Goal: Information Seeking & Learning: Learn about a topic

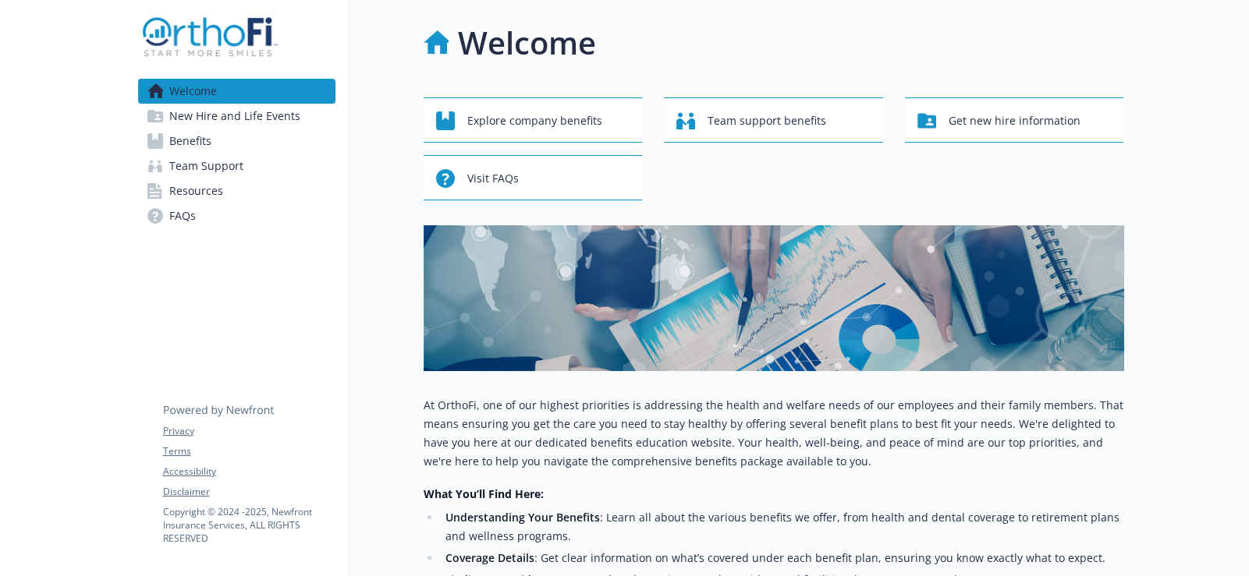
click at [228, 119] on span "New Hire and Life Events" at bounding box center [234, 116] width 131 height 25
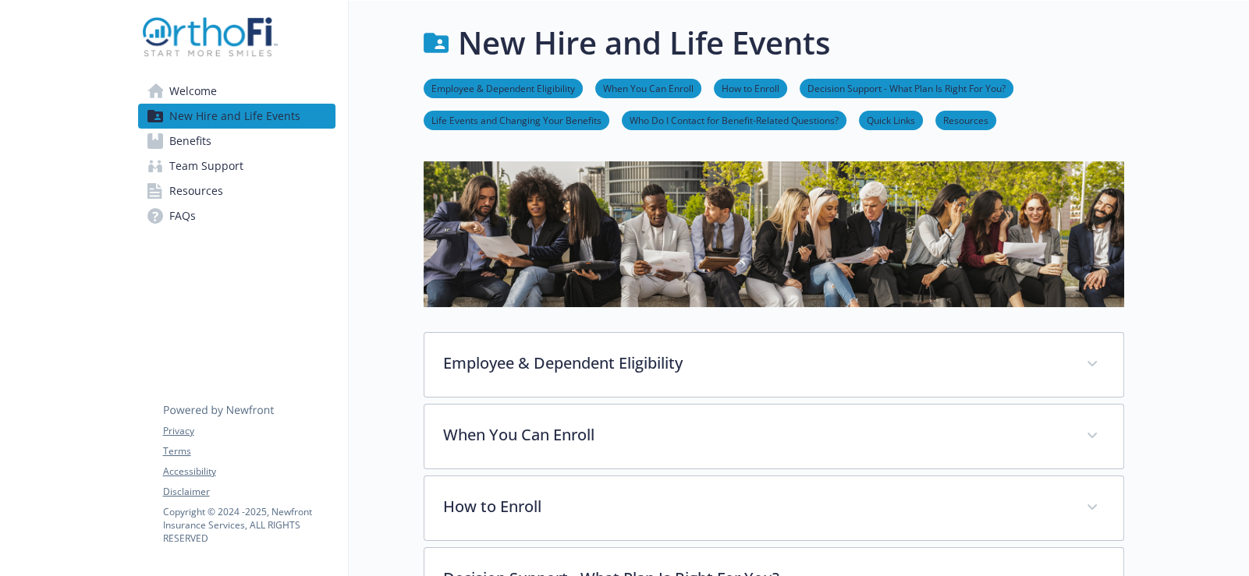
click at [210, 140] on span "Benefits" at bounding box center [190, 141] width 42 height 25
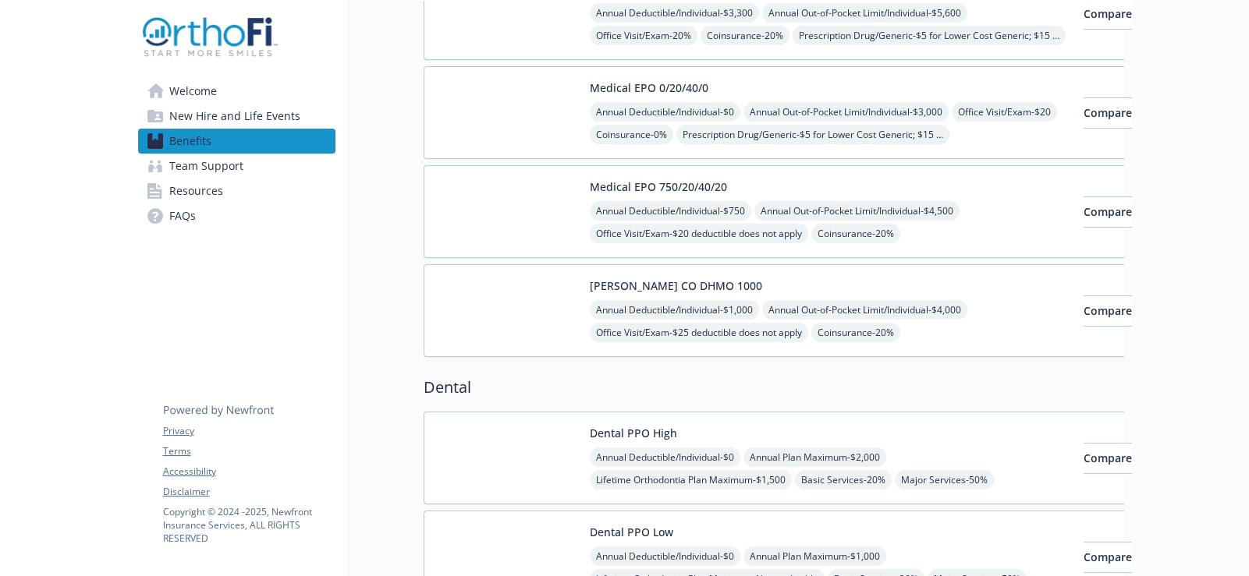
scroll to position [234, 0]
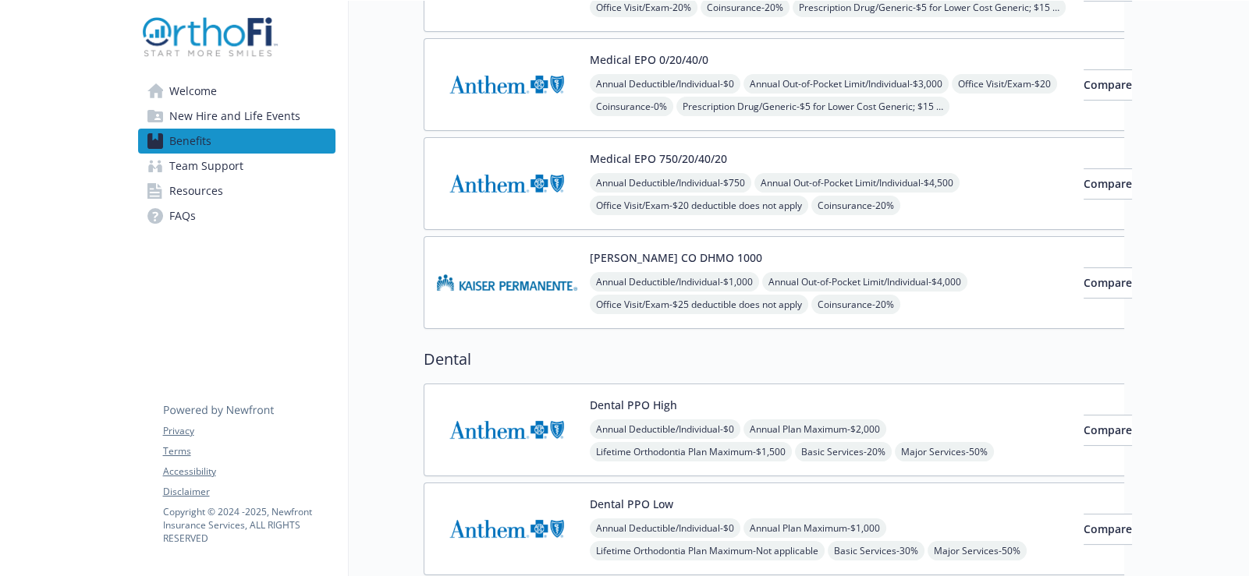
click at [822, 250] on div "[PERSON_NAME] CO DHMO 1000 Annual Deductible/Individual - $1,000 Annual Out-of-…" at bounding box center [830, 283] width 481 height 66
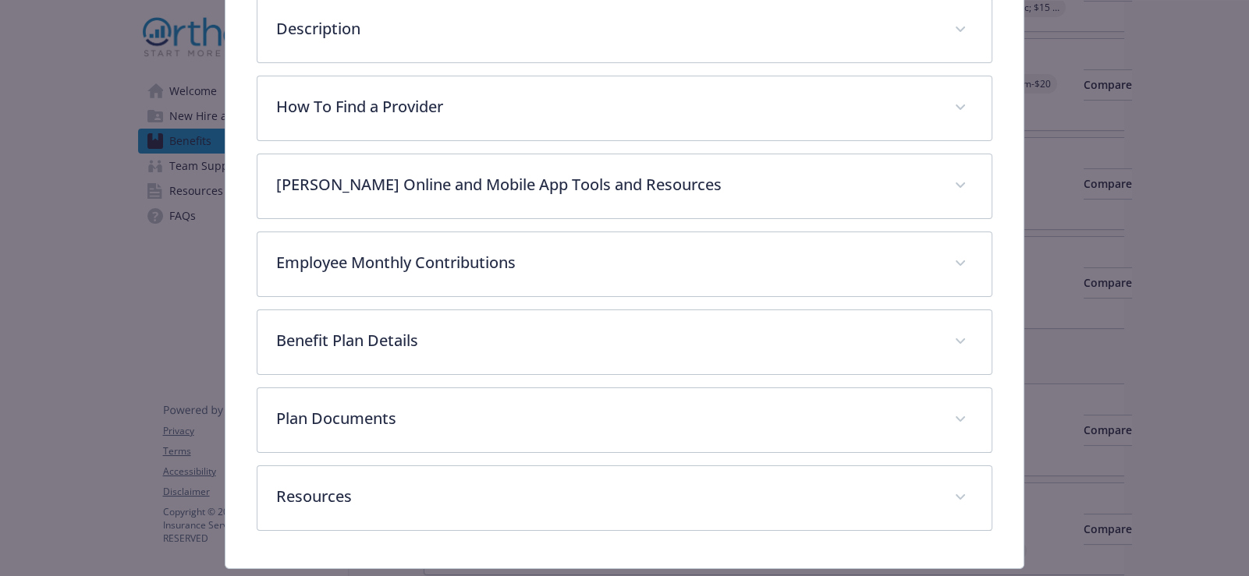
scroll to position [437, 0]
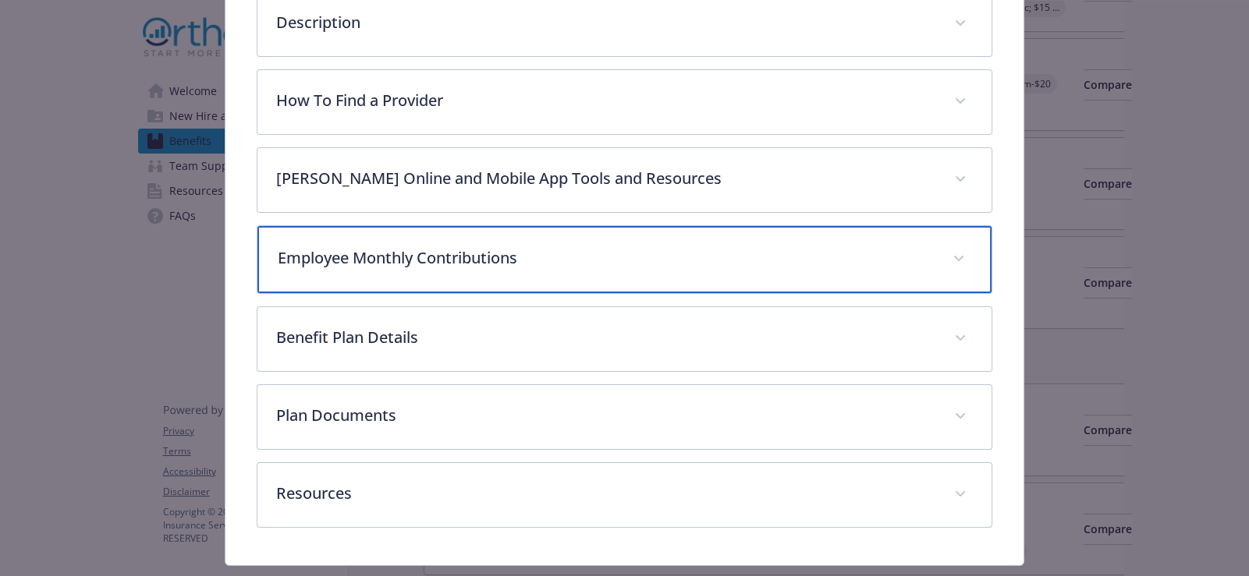
click at [667, 271] on div "Employee Monthly Contributions" at bounding box center [624, 259] width 734 height 67
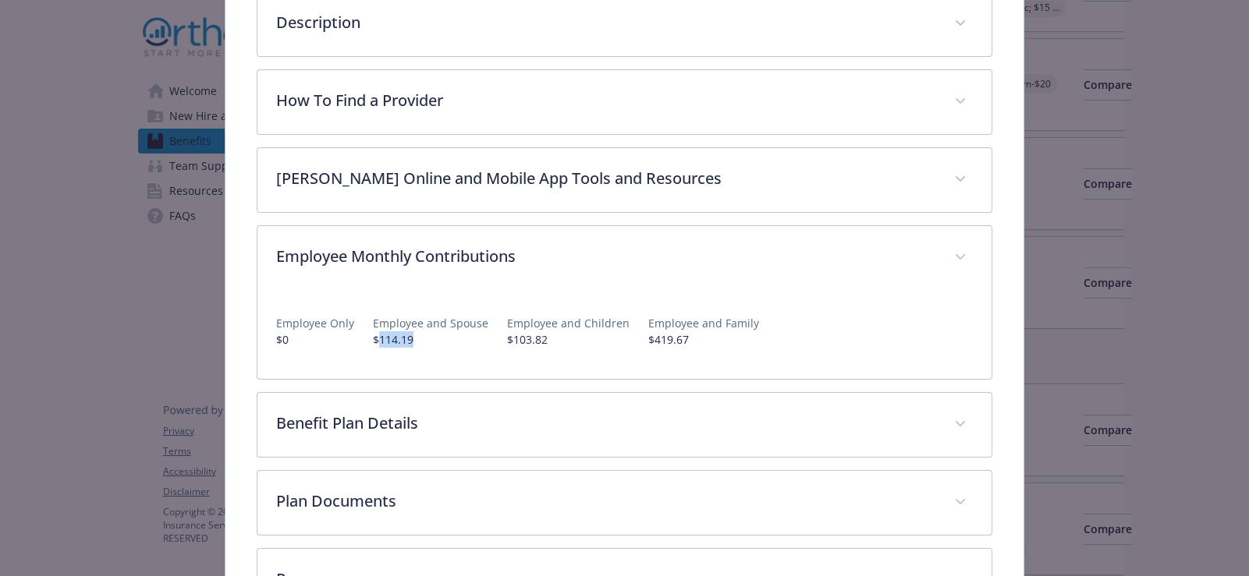
drag, startPoint x: 374, startPoint y: 337, endPoint x: 419, endPoint y: 338, distance: 45.2
click at [419, 338] on p "$114.19" at bounding box center [430, 340] width 115 height 16
